Goal: Task Accomplishment & Management: Use online tool/utility

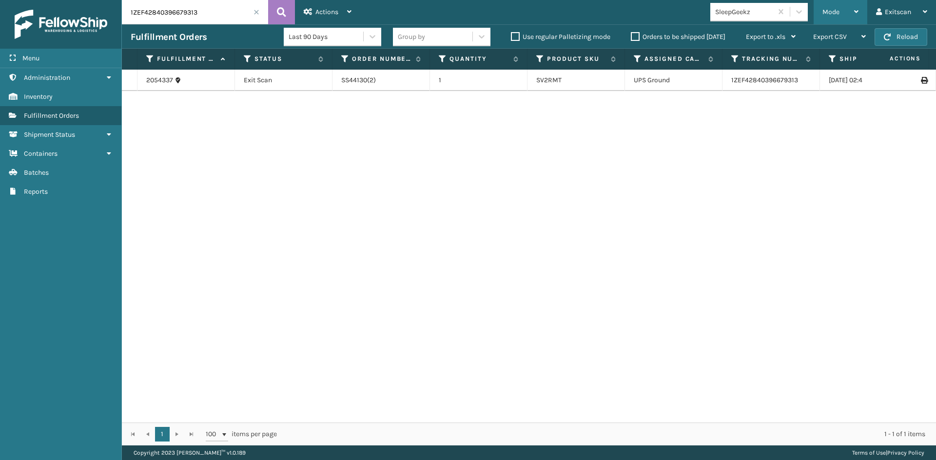
click at [818, 11] on div "Mode Regular Mode Picking Mode Labeling Mode Exit Scan Mode" at bounding box center [840, 12] width 54 height 24
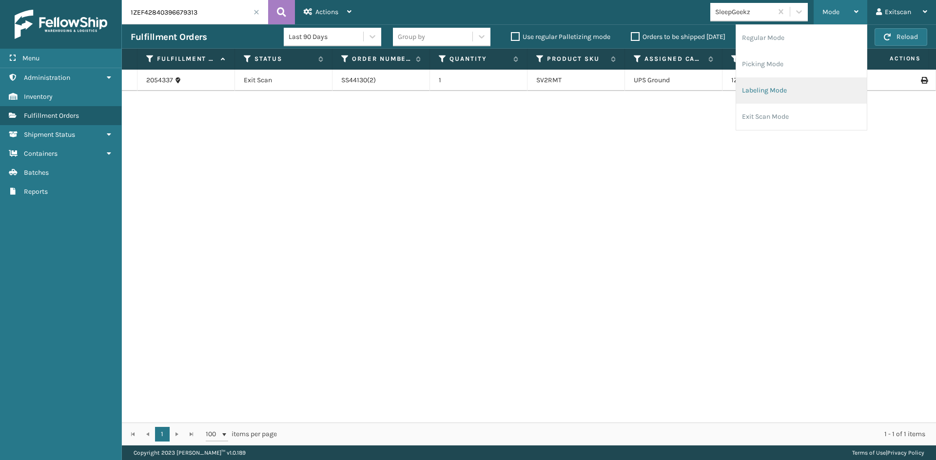
click at [759, 85] on li "Labeling Mode" at bounding box center [801, 90] width 131 height 26
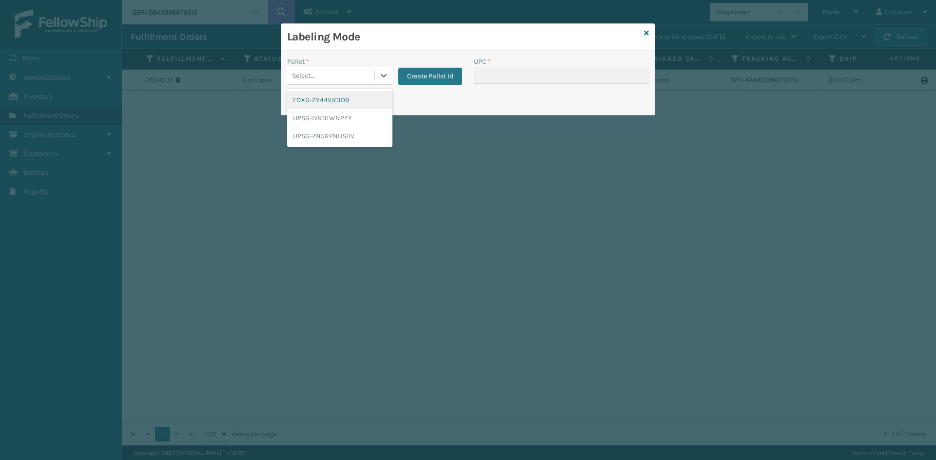
click at [370, 71] on div "Select..." at bounding box center [330, 76] width 87 height 16
click at [373, 115] on div "UPSG-IVR3LWN24Y" at bounding box center [339, 118] width 105 height 18
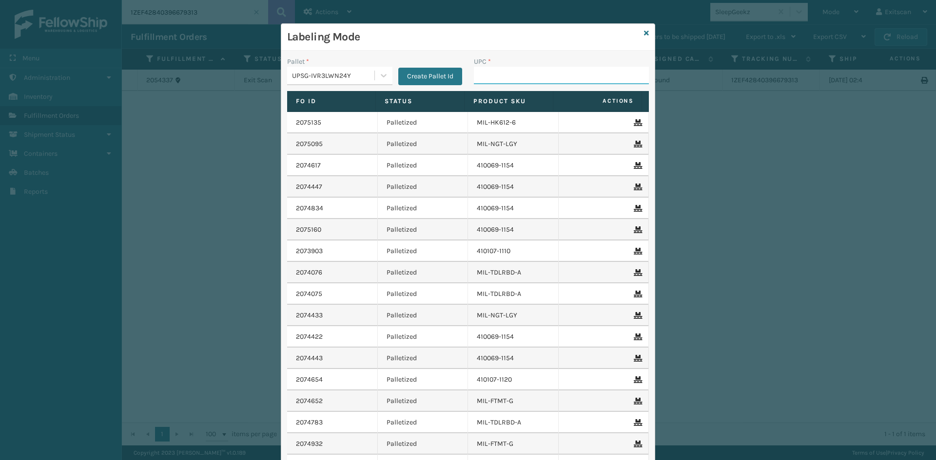
click at [497, 74] on input "UPC *" at bounding box center [561, 76] width 175 height 18
type input "NEFHBBRKT"
type input "SSSIDERAILS-NLPSERIESX4"
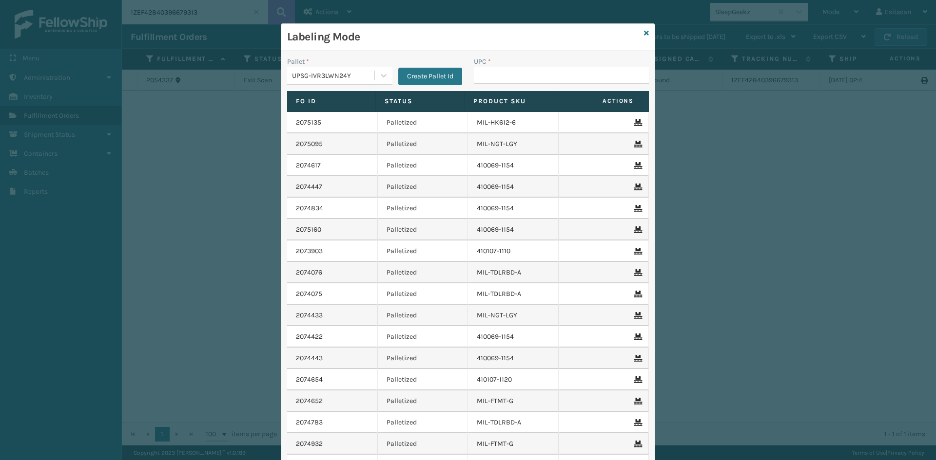
type input "SSSIDERAILS-NLPSERIESX4"
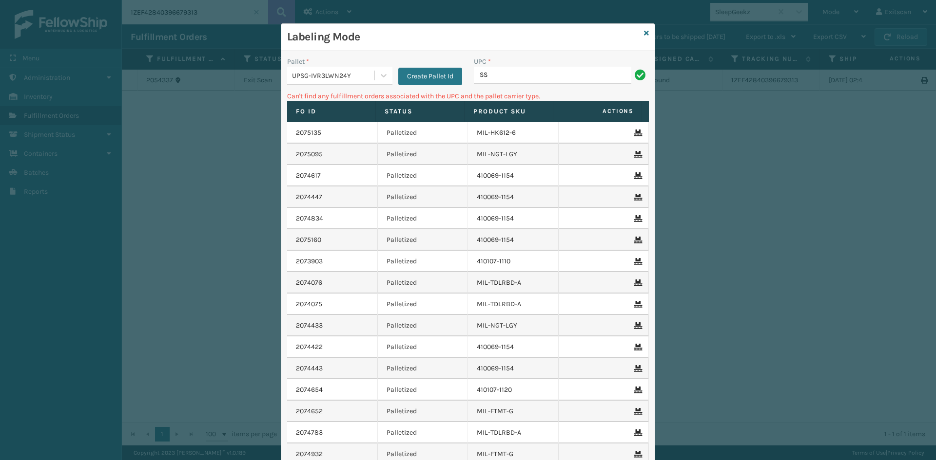
type input "S"
type input "SSLEGS8INCH"
click at [379, 74] on icon at bounding box center [384, 76] width 10 height 10
click at [359, 103] on div "FDXG-2Y44VJC1D9" at bounding box center [339, 100] width 105 height 18
click at [550, 70] on input "SSLEGS8INCH" at bounding box center [552, 76] width 157 height 18
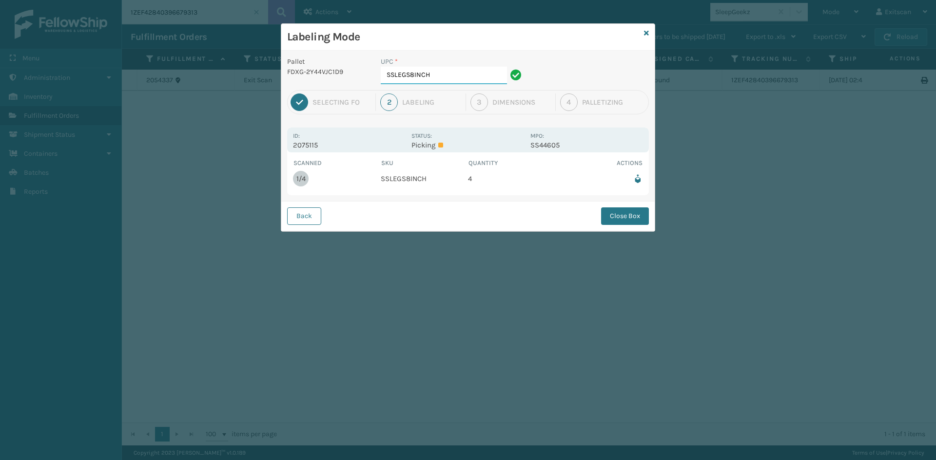
click at [461, 82] on input "SSLEGS8INCH" at bounding box center [444, 76] width 126 height 18
click at [622, 218] on button "Close Box" at bounding box center [625, 217] width 48 height 18
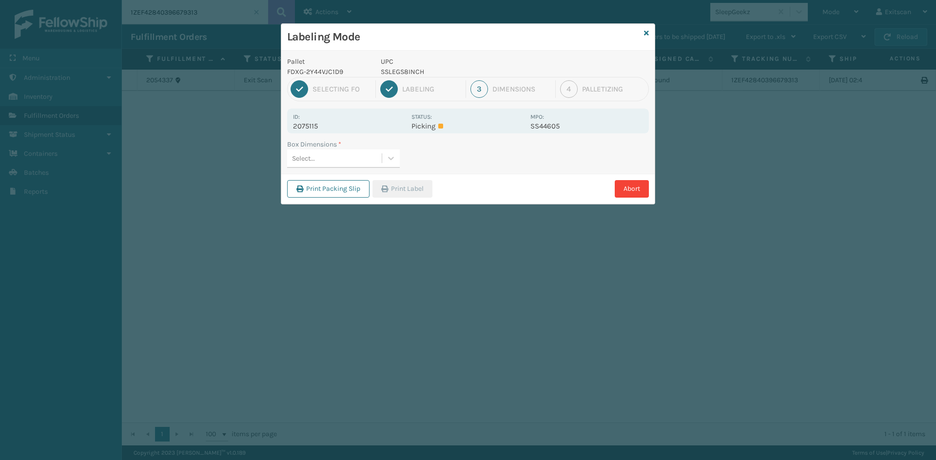
click at [320, 160] on div "Select..." at bounding box center [334, 159] width 95 height 16
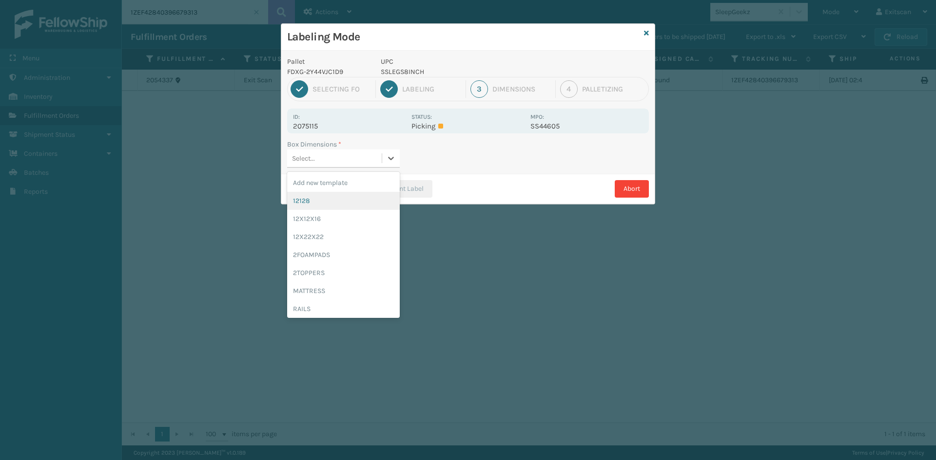
drag, startPoint x: 313, startPoint y: 195, endPoint x: 378, endPoint y: 198, distance: 64.9
click at [313, 195] on div "12128" at bounding box center [343, 201] width 113 height 18
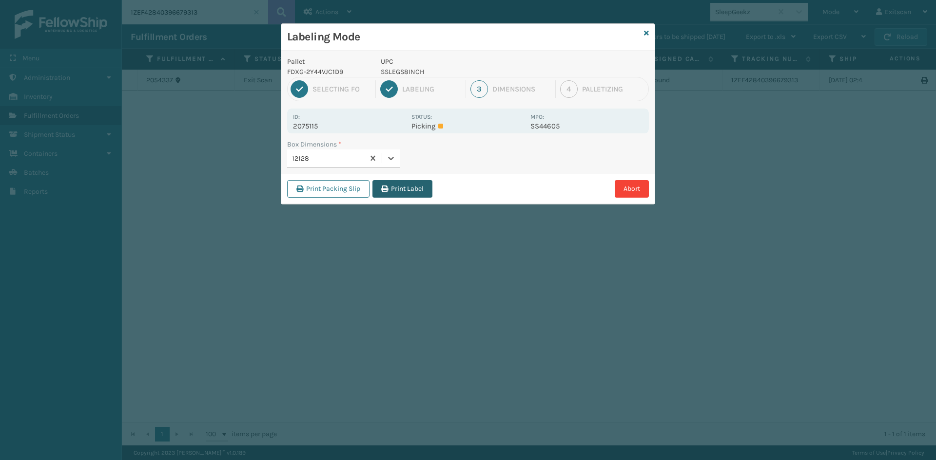
click at [421, 196] on button "Print Label" at bounding box center [402, 189] width 60 height 18
